Goal: Navigation & Orientation: Go to known website

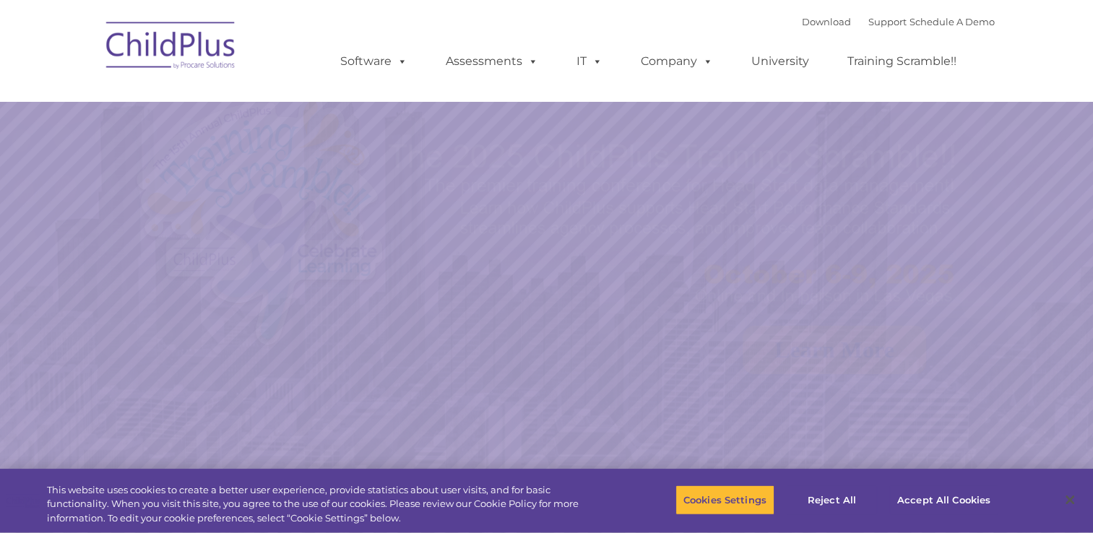
select select "MEDIUM"
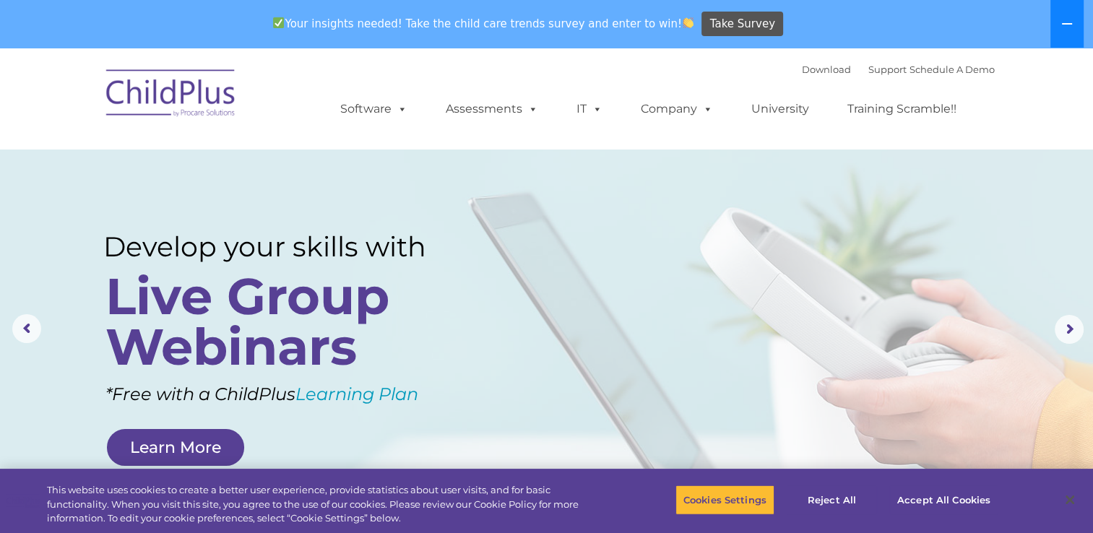
click at [1072, 20] on icon at bounding box center [1068, 24] width 12 height 12
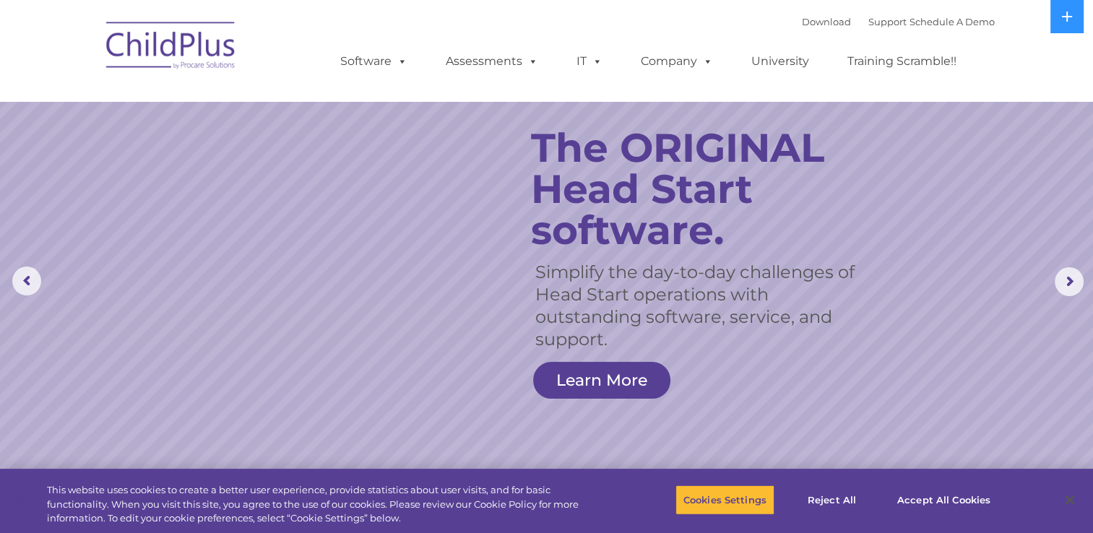
click at [162, 73] on img at bounding box center [171, 48] width 145 height 72
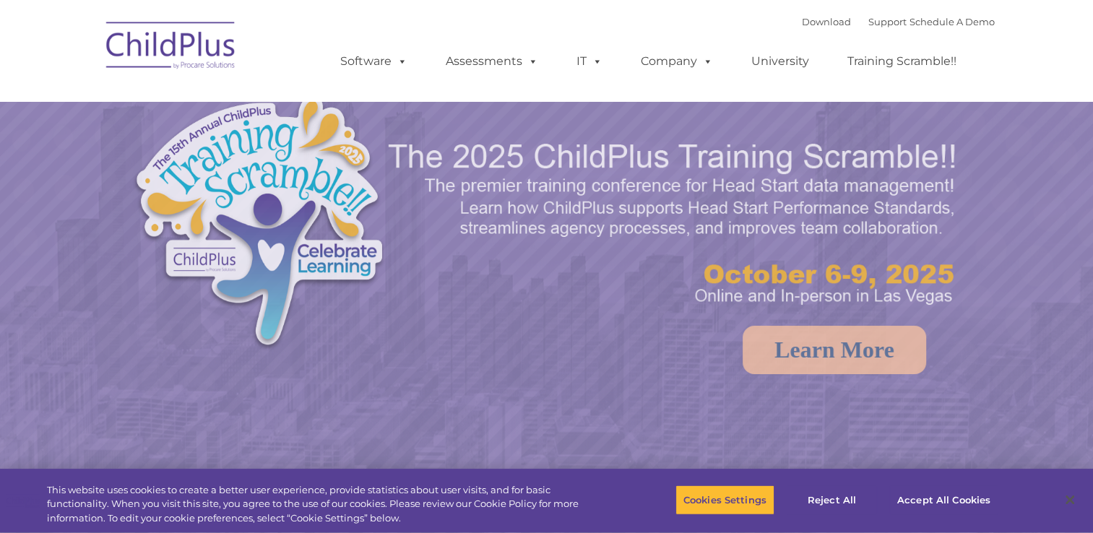
select select "MEDIUM"
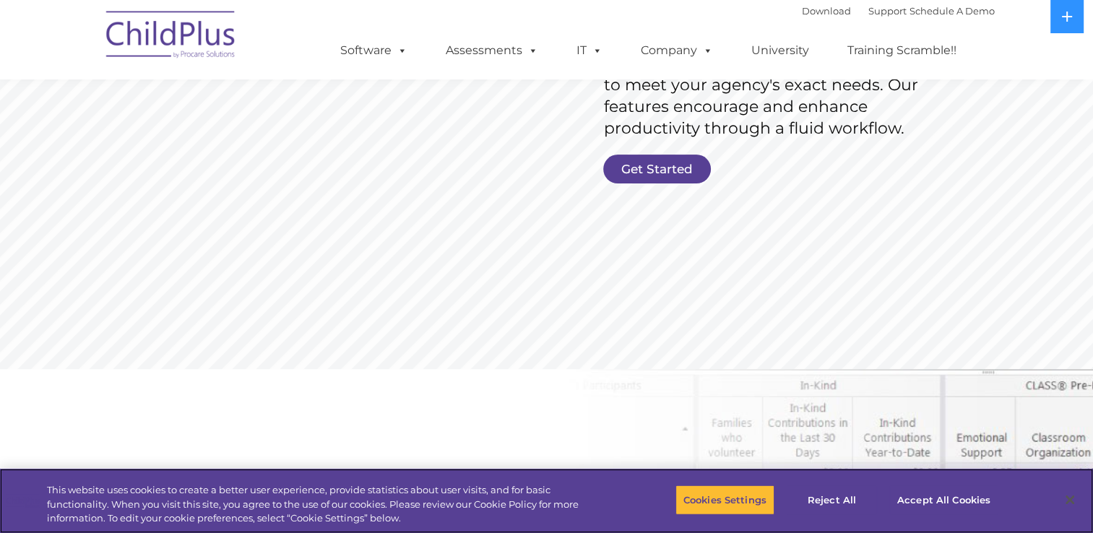
scroll to position [237, 0]
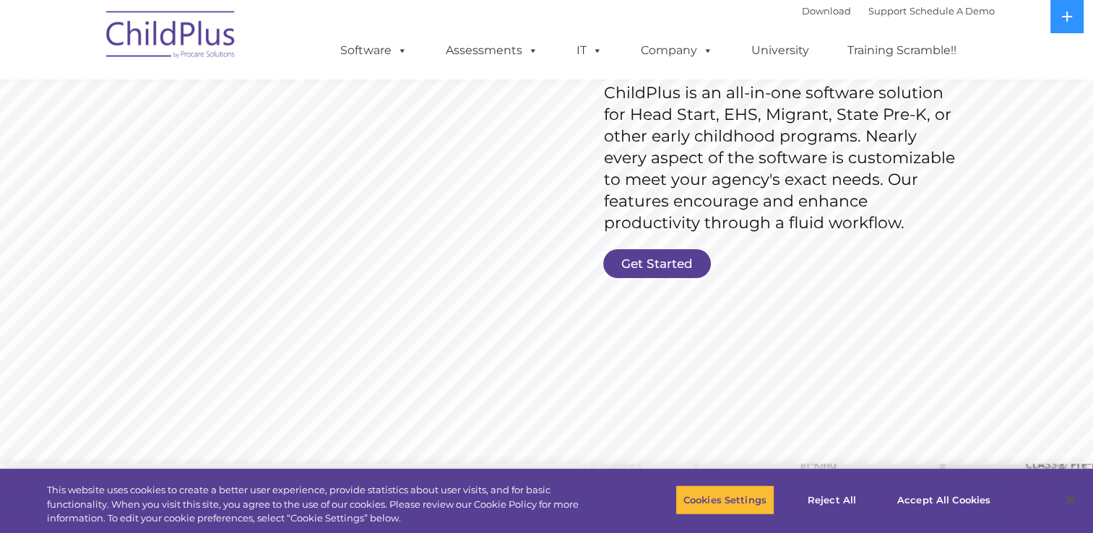
click at [645, 277] on link "Get Started" at bounding box center [657, 263] width 108 height 29
click at [653, 268] on link "Get Started" at bounding box center [657, 263] width 108 height 29
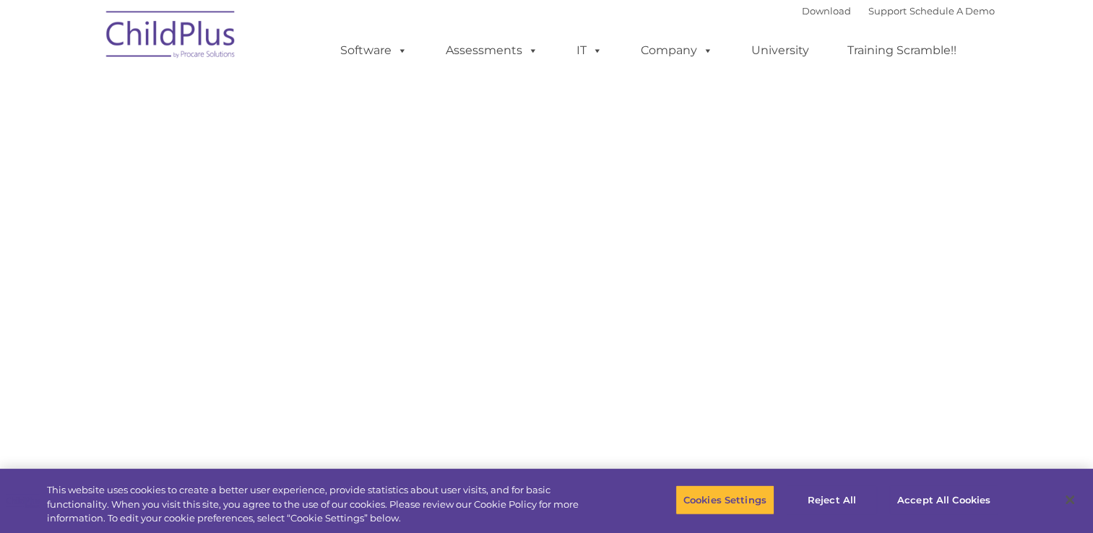
select select "MEDIUM"
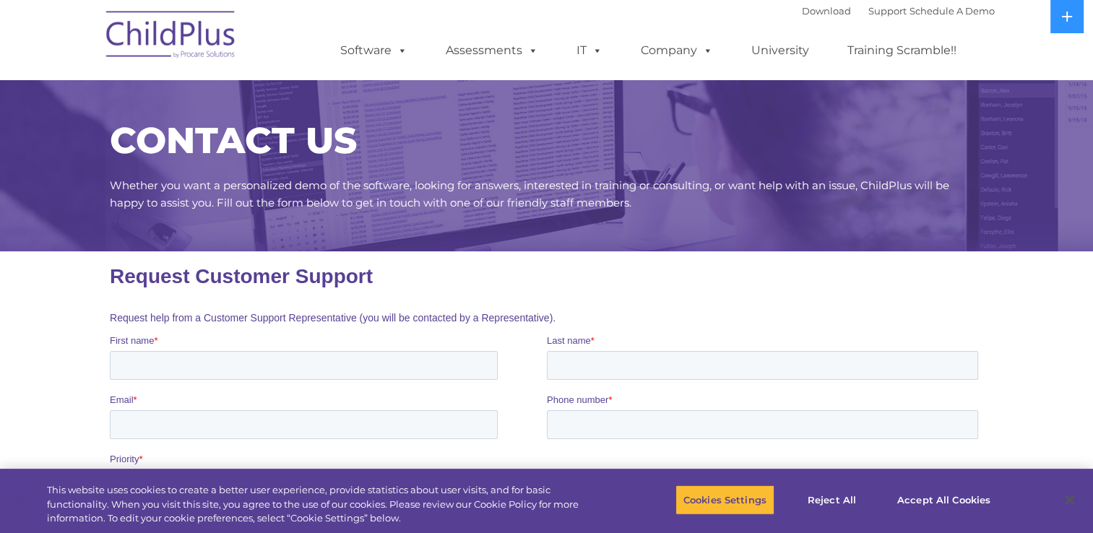
click at [193, 45] on img at bounding box center [171, 37] width 145 height 72
